Goal: Information Seeking & Learning: Learn about a topic

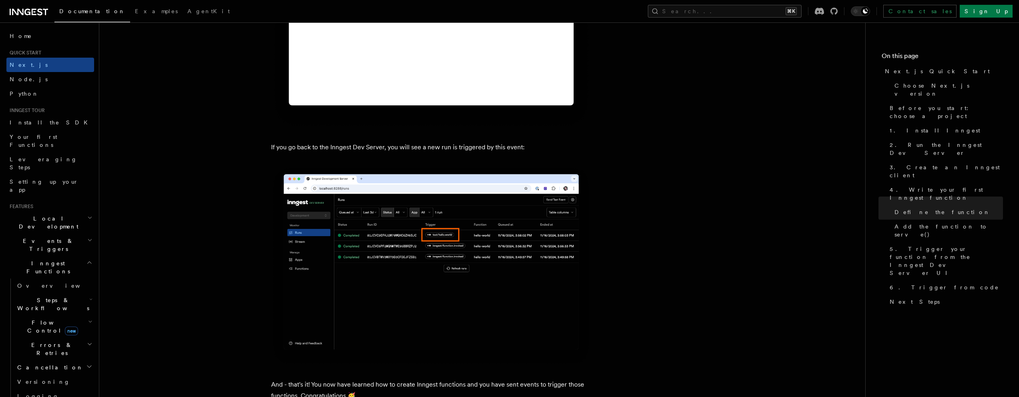
scroll to position [4994, 0]
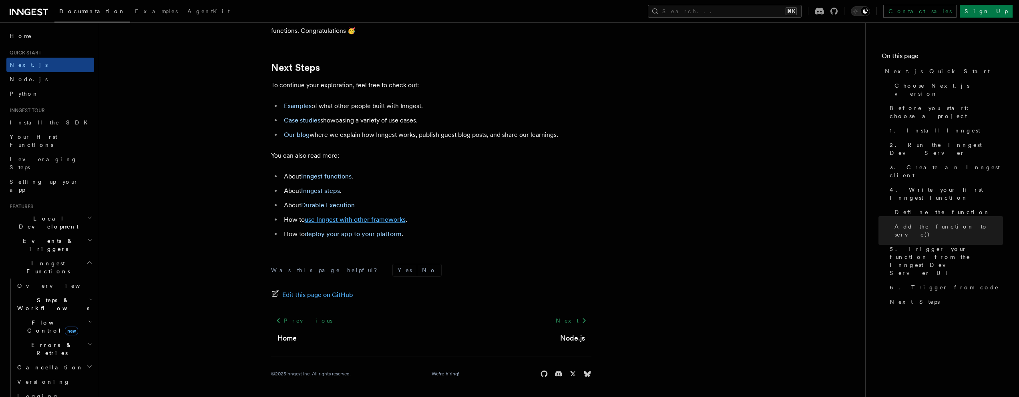
click at [365, 222] on link "use Inngest with other frameworks" at bounding box center [355, 220] width 101 height 8
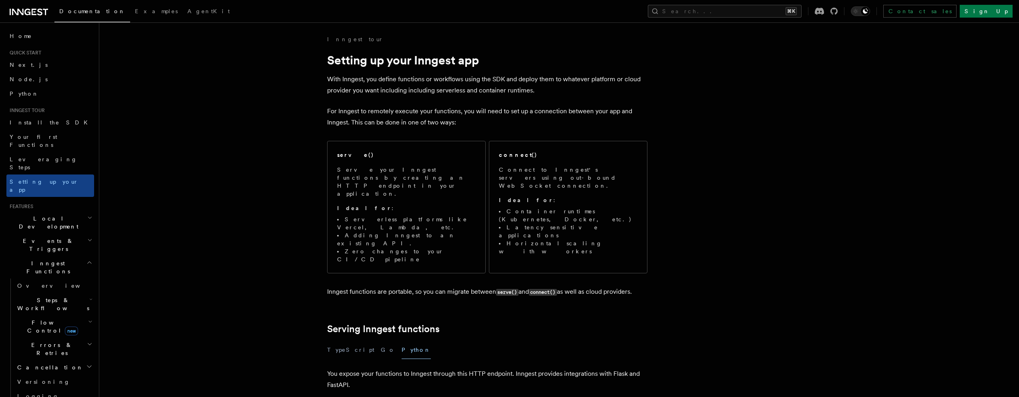
scroll to position [4994, 0]
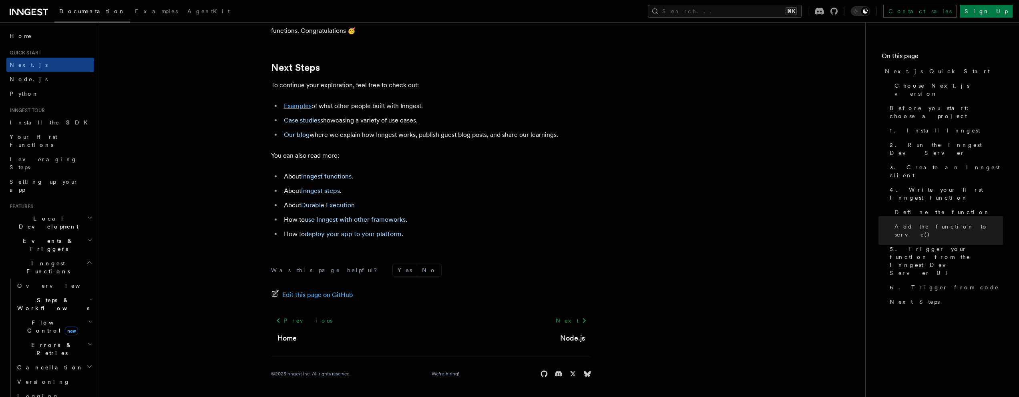
click at [292, 105] on link "Examples" at bounding box center [298, 106] width 28 height 8
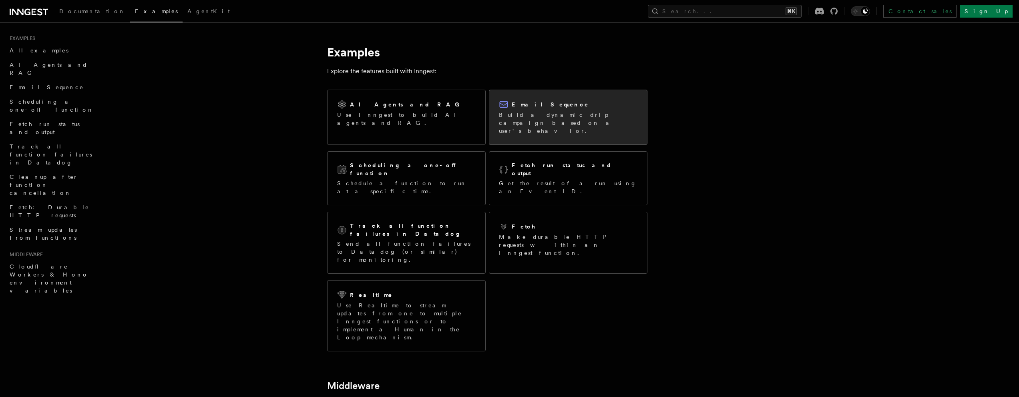
click at [548, 132] on div "Email Sequence Build a dynamic drip campaign based on a user's behavior." at bounding box center [568, 117] width 158 height 54
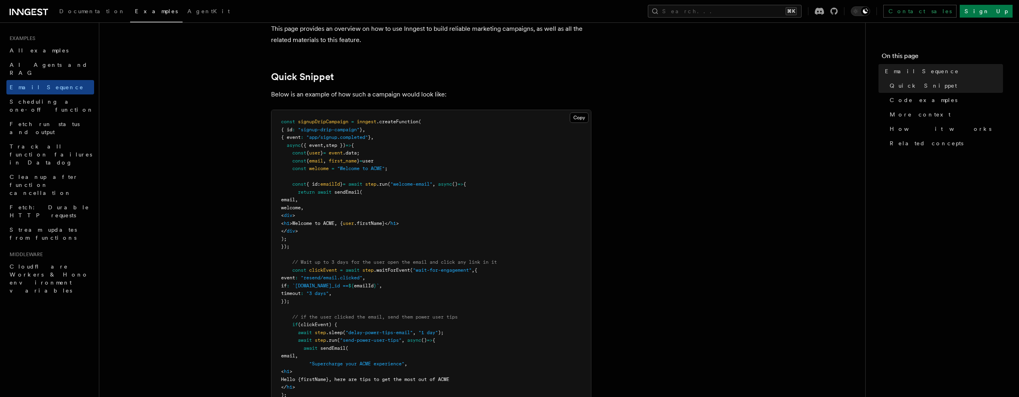
scroll to position [335, 0]
